Goal: Information Seeking & Learning: Learn about a topic

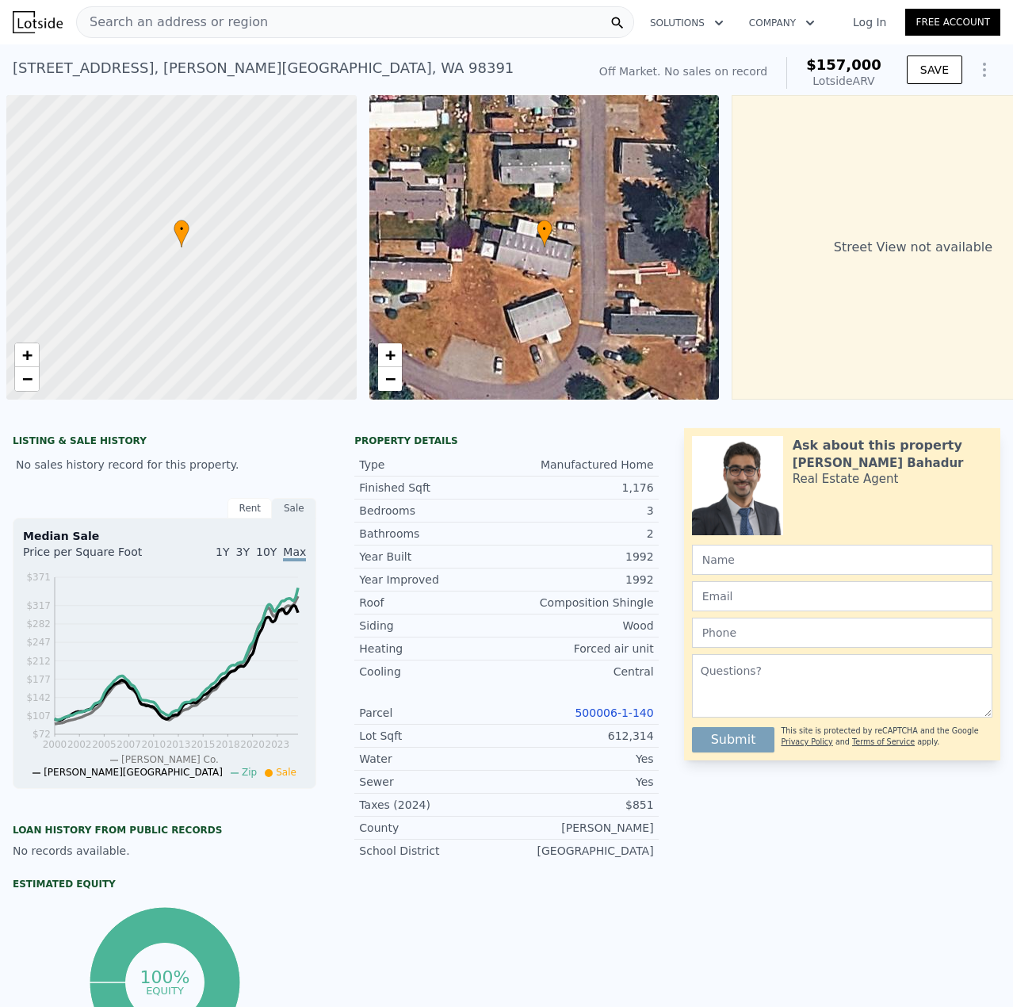
scroll to position [0, 6]
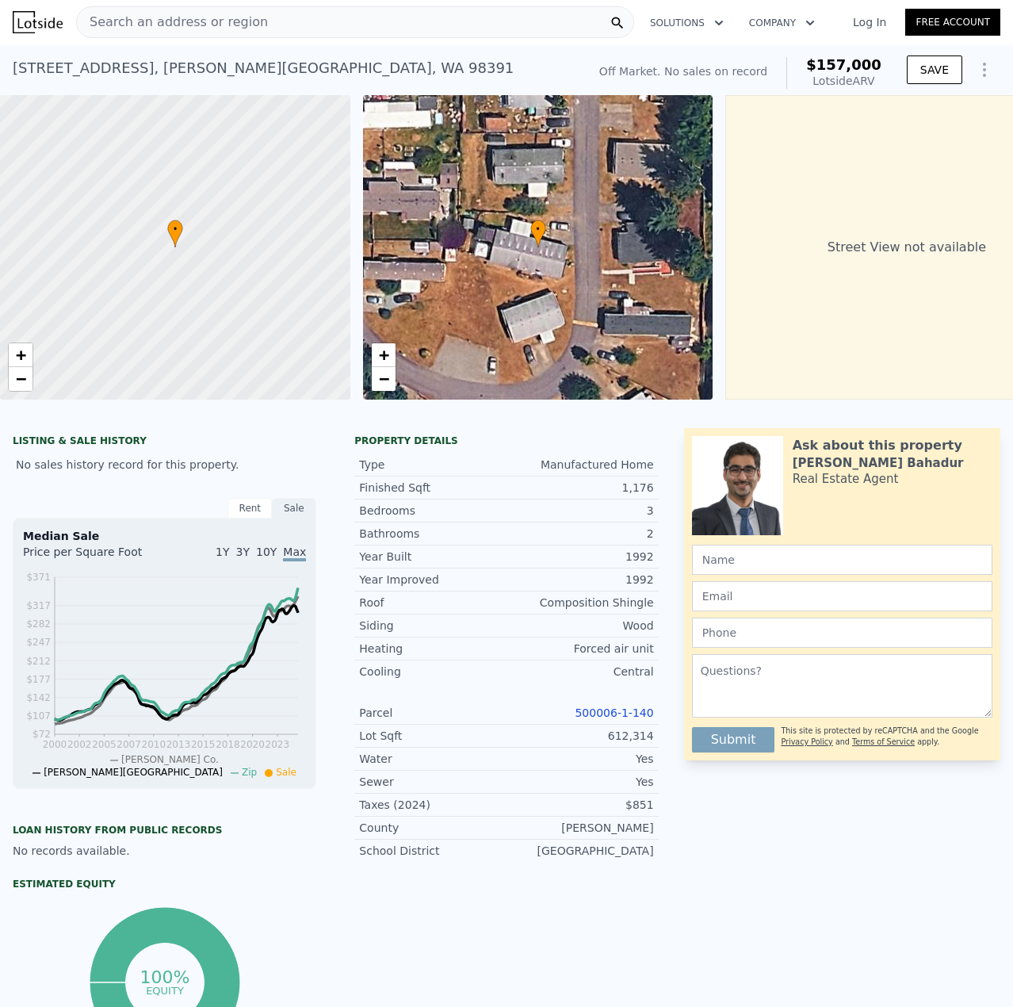
click at [221, 23] on span "Search an address or region" at bounding box center [172, 22] width 191 height 19
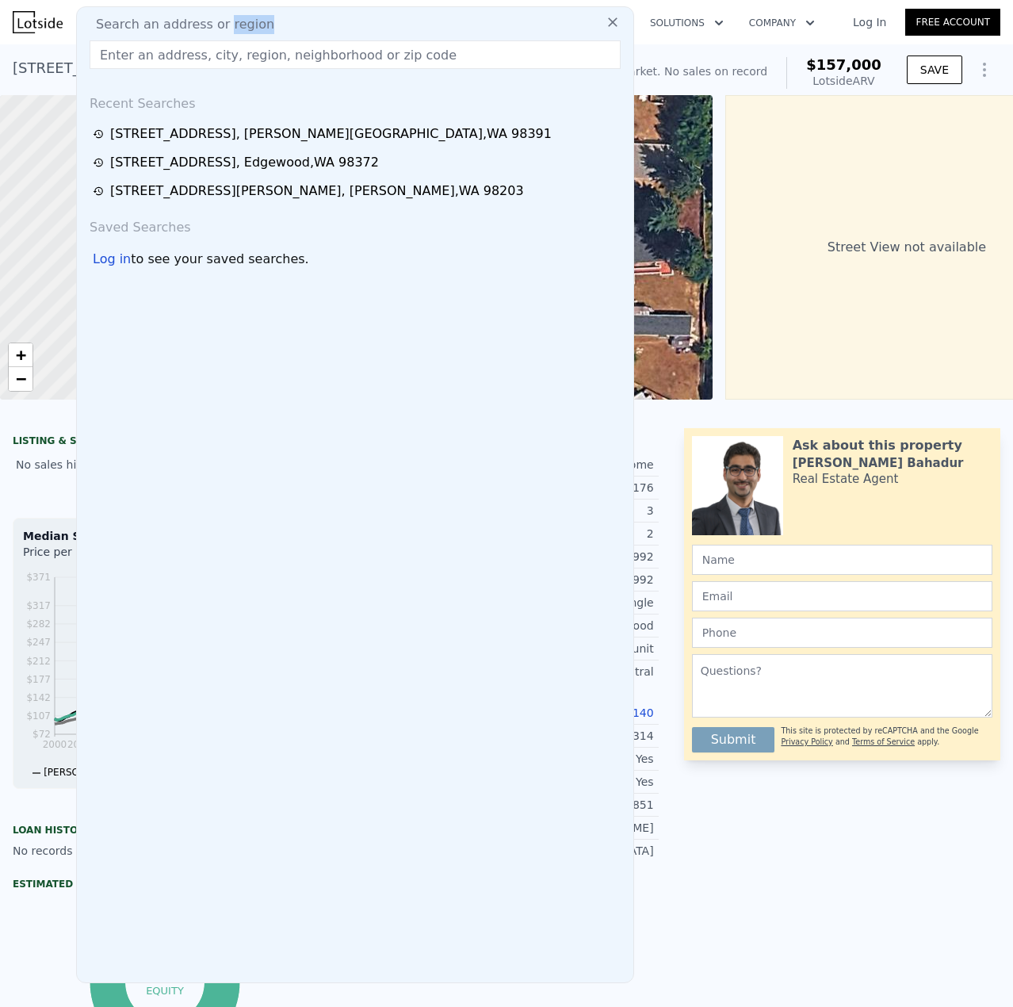
click at [221, 23] on span "Search an address or region" at bounding box center [178, 24] width 191 height 19
click at [207, 47] on input "text" at bounding box center [355, 54] width 531 height 29
paste input "[STREET_ADDRESS]"
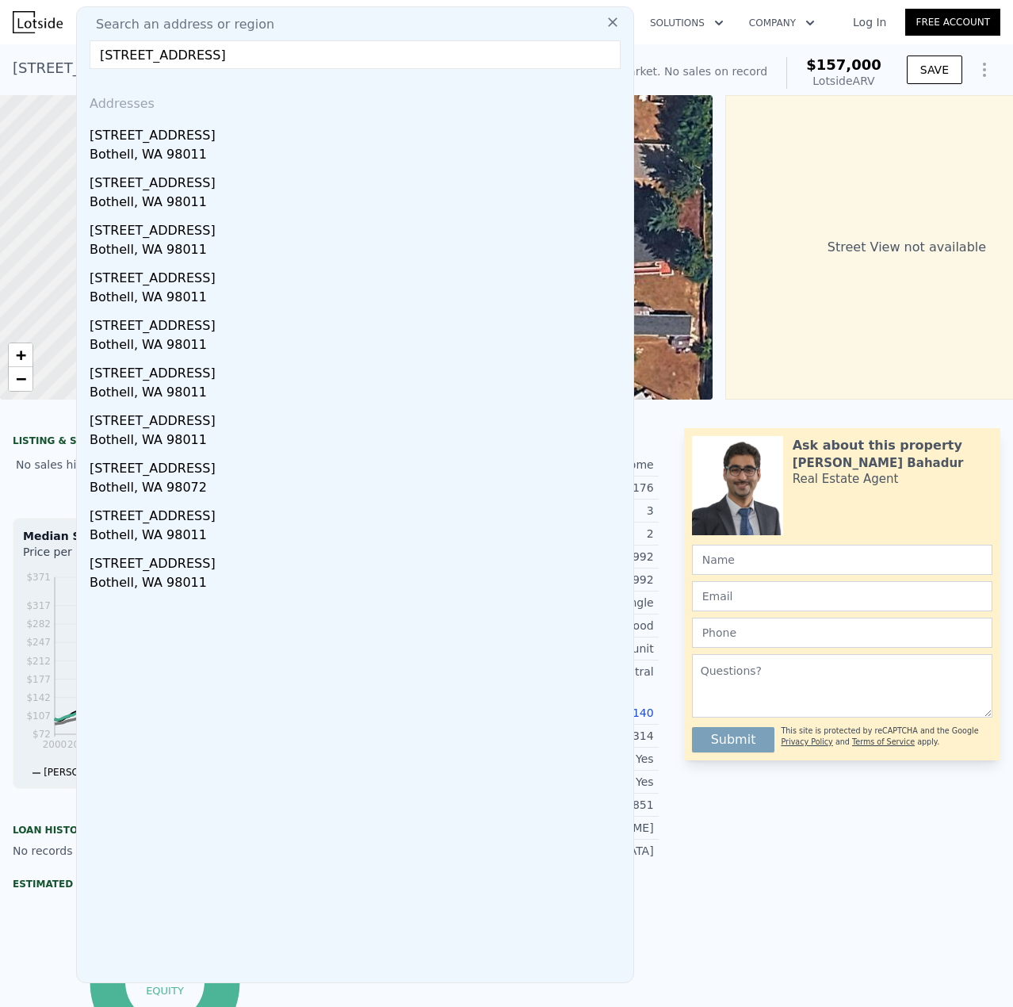
type input "[STREET_ADDRESS]"
click at [155, 153] on div "Bothell, WA 98011" at bounding box center [359, 156] width 538 height 22
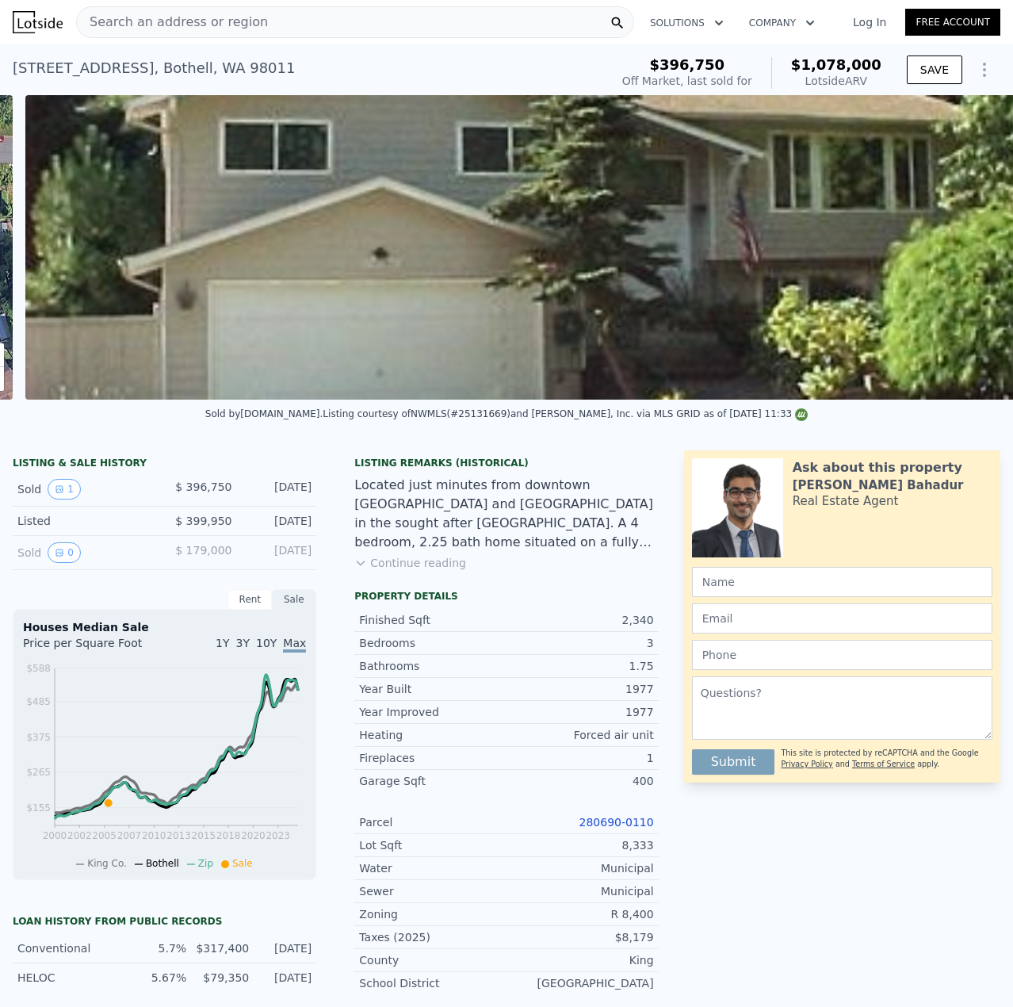
scroll to position [0, 725]
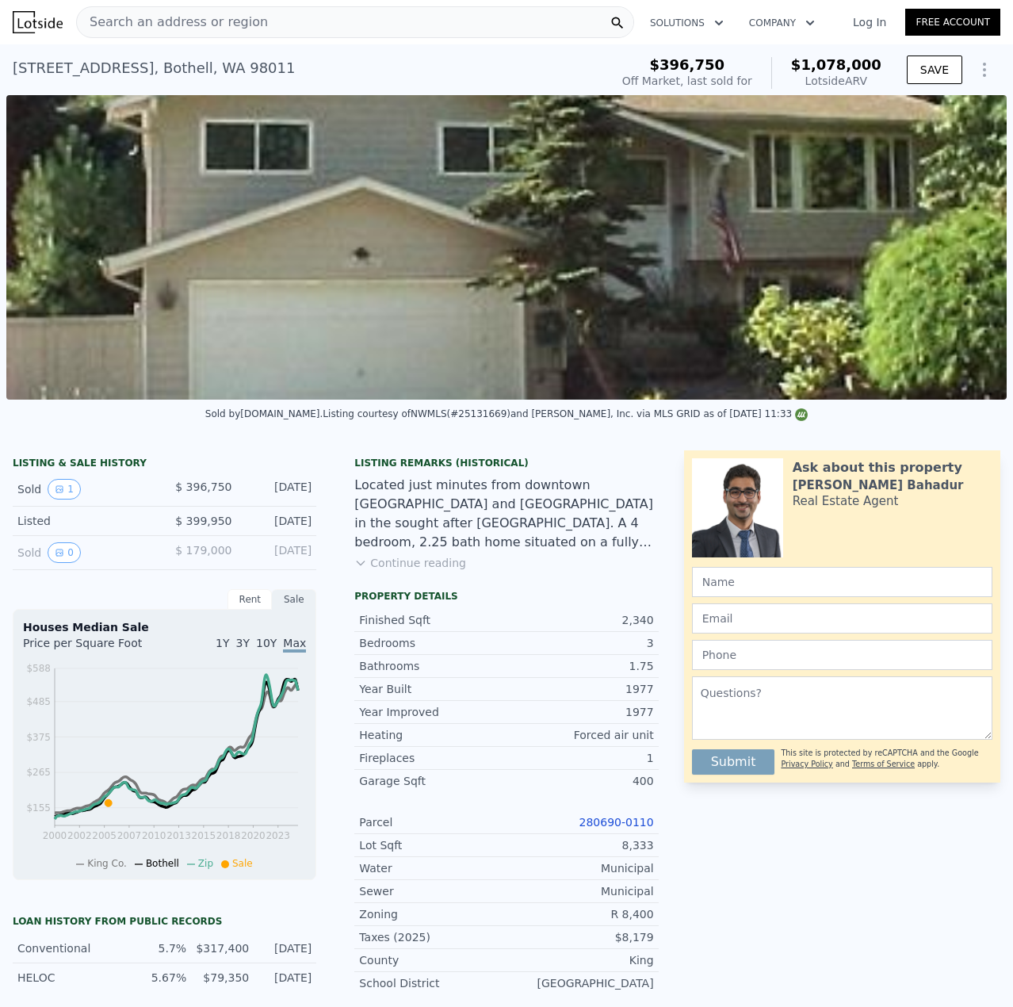
click at [622, 828] on link "280690-0110" at bounding box center [617, 822] width 75 height 13
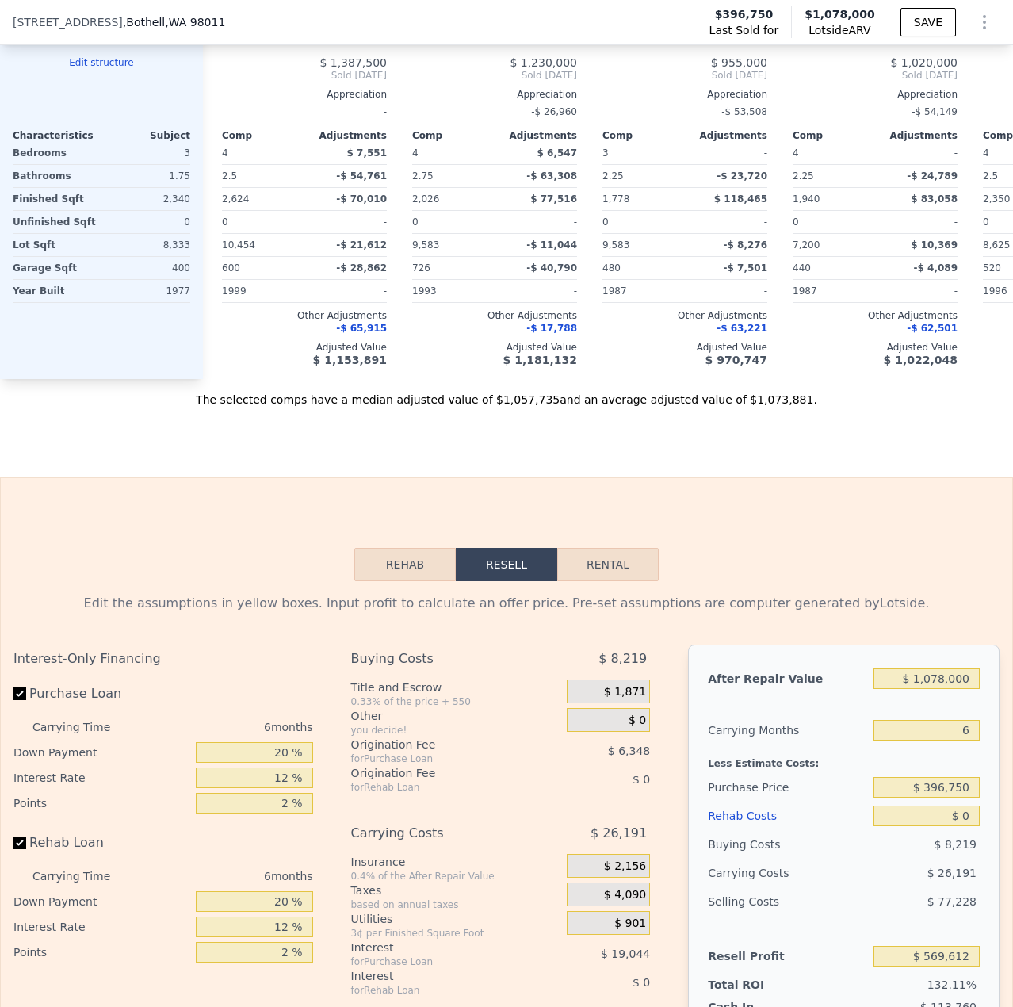
scroll to position [2294, 0]
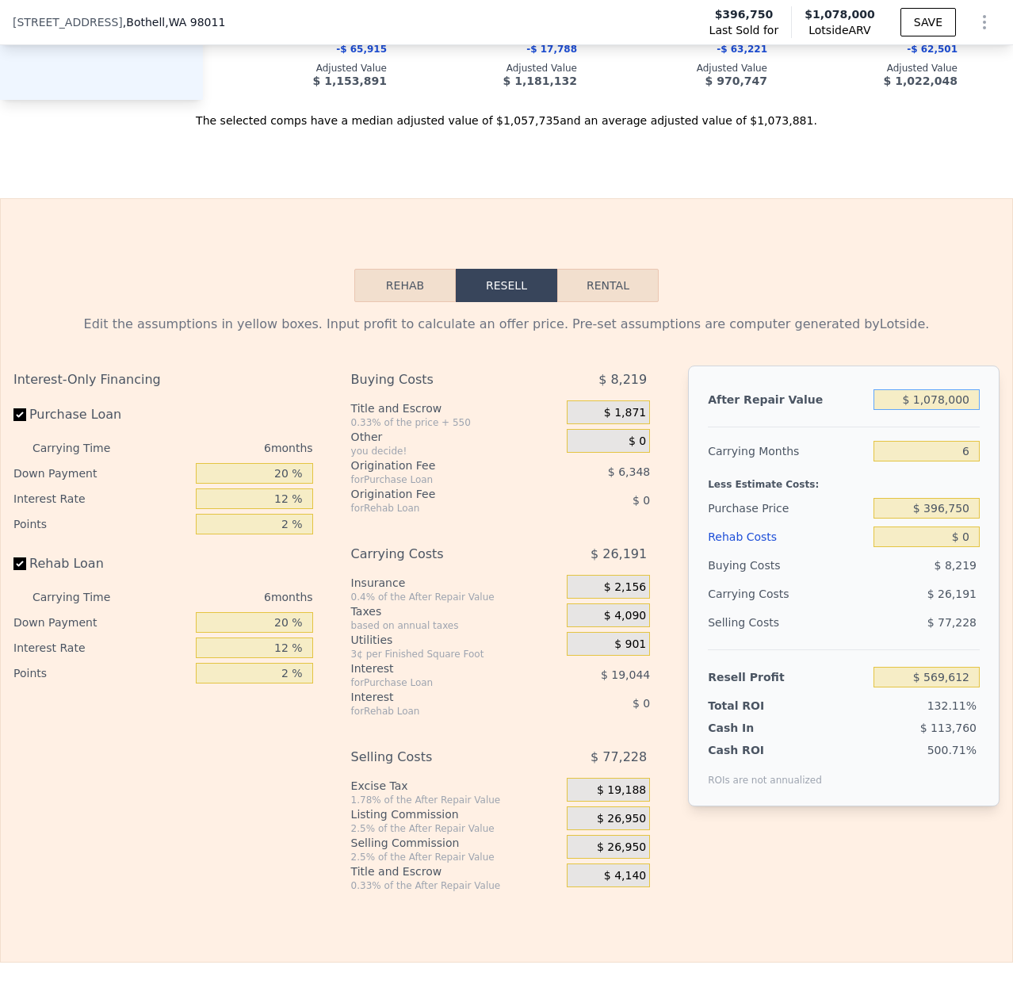
drag, startPoint x: 959, startPoint y: 426, endPoint x: 924, endPoint y: 439, distance: 38.1
click at [924, 439] on div "After Repair Value $ 1,078,000 Carrying Months 6 Less Estimate Costs: Purchase …" at bounding box center [844, 585] width 312 height 441
click at [947, 461] on input "6" at bounding box center [927, 451] width 106 height 21
click at [935, 410] on input "$ 1,078,000" at bounding box center [927, 399] width 106 height 21
